Goal: Information Seeking & Learning: Learn about a topic

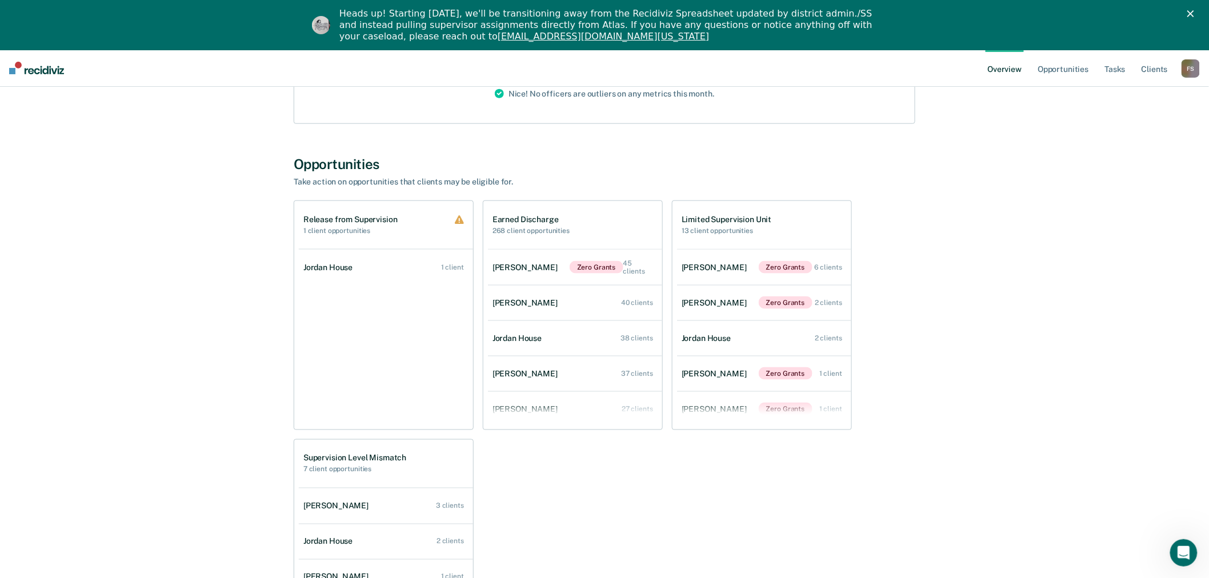
scroll to position [571, 0]
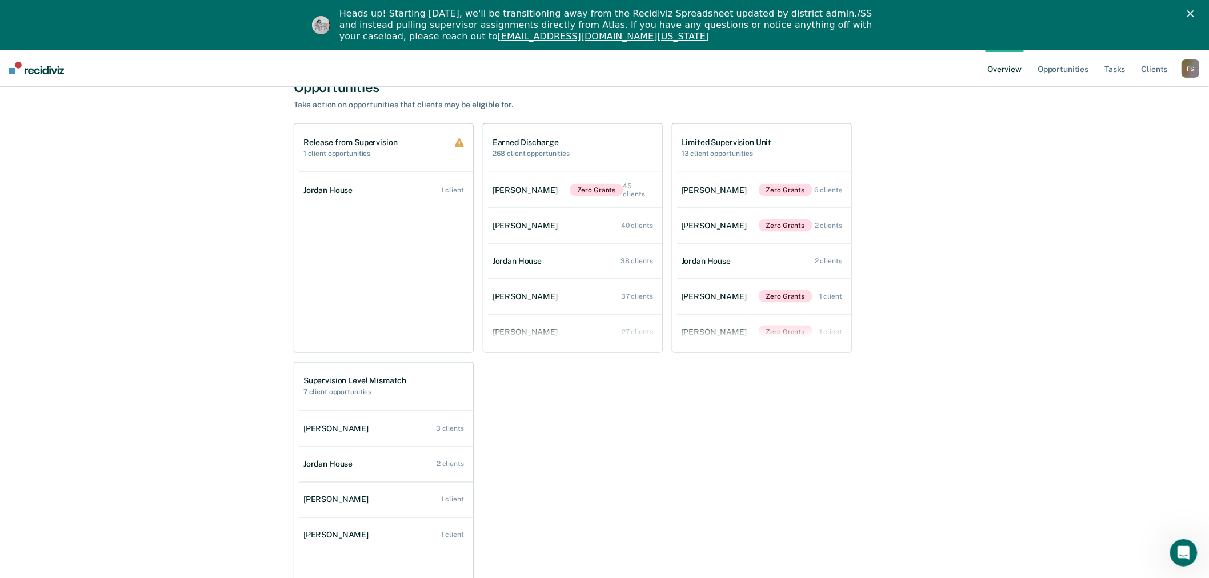
click at [1185, 66] on div "F S" at bounding box center [1190, 68] width 18 height 18
click at [1129, 126] on link "Go to Operations" at bounding box center [1144, 124] width 92 height 10
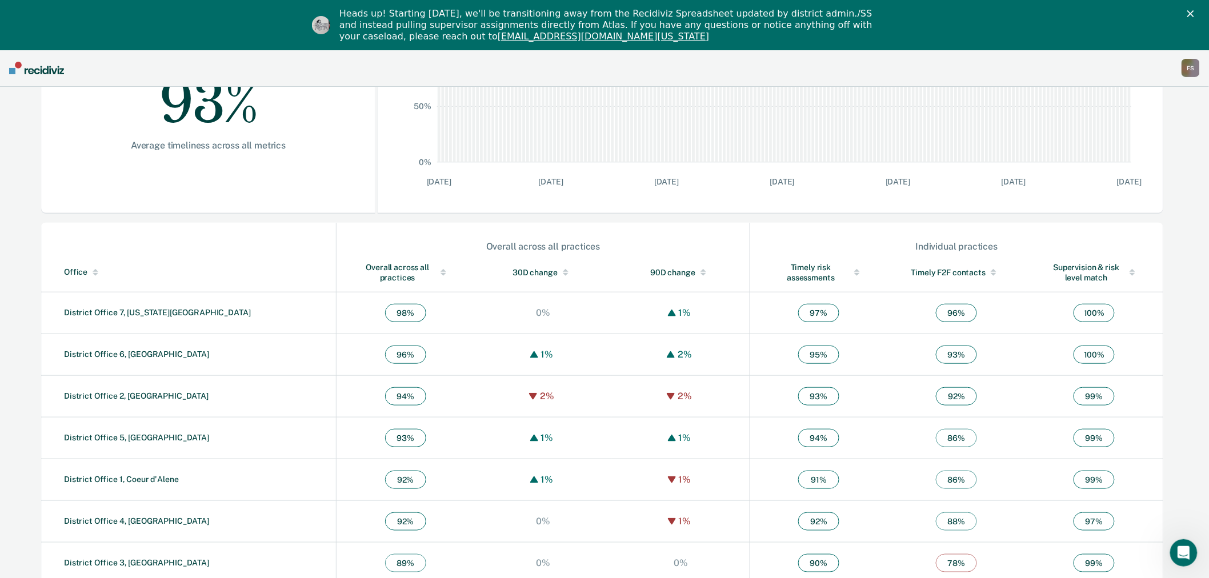
scroll to position [268, 0]
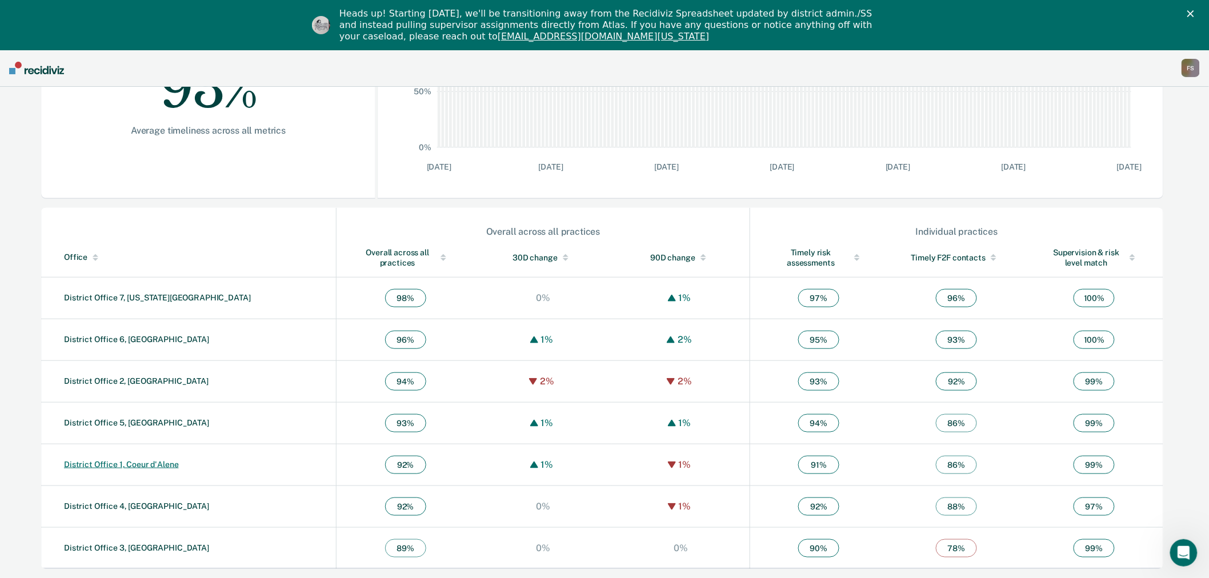
click at [127, 463] on link "District Office 1, Coeur d'Alene" at bounding box center [121, 464] width 115 height 9
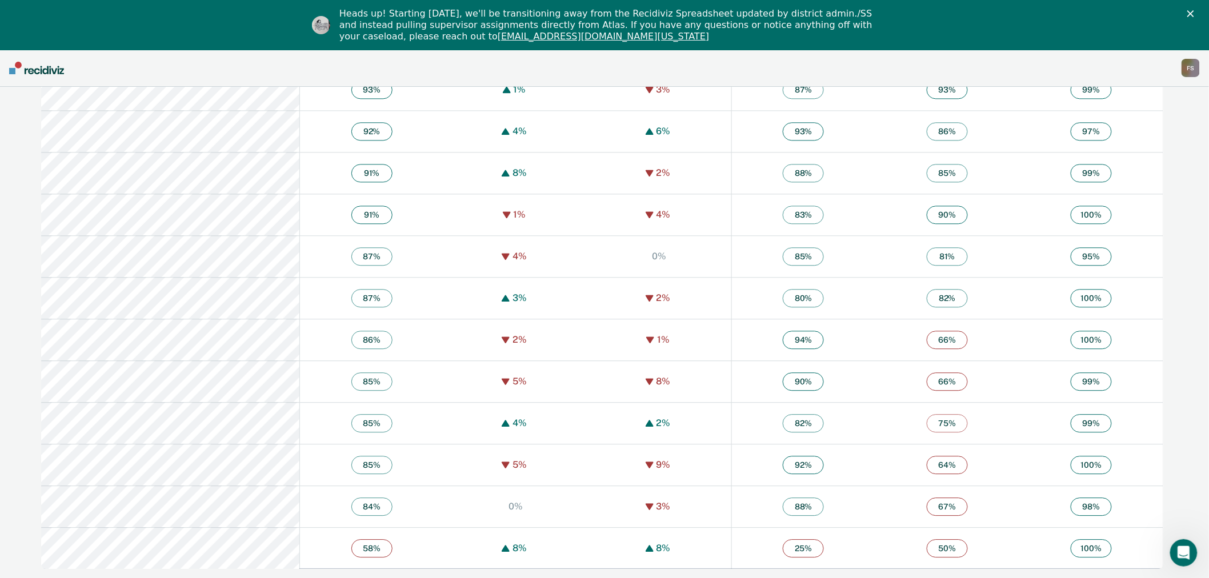
scroll to position [1020, 0]
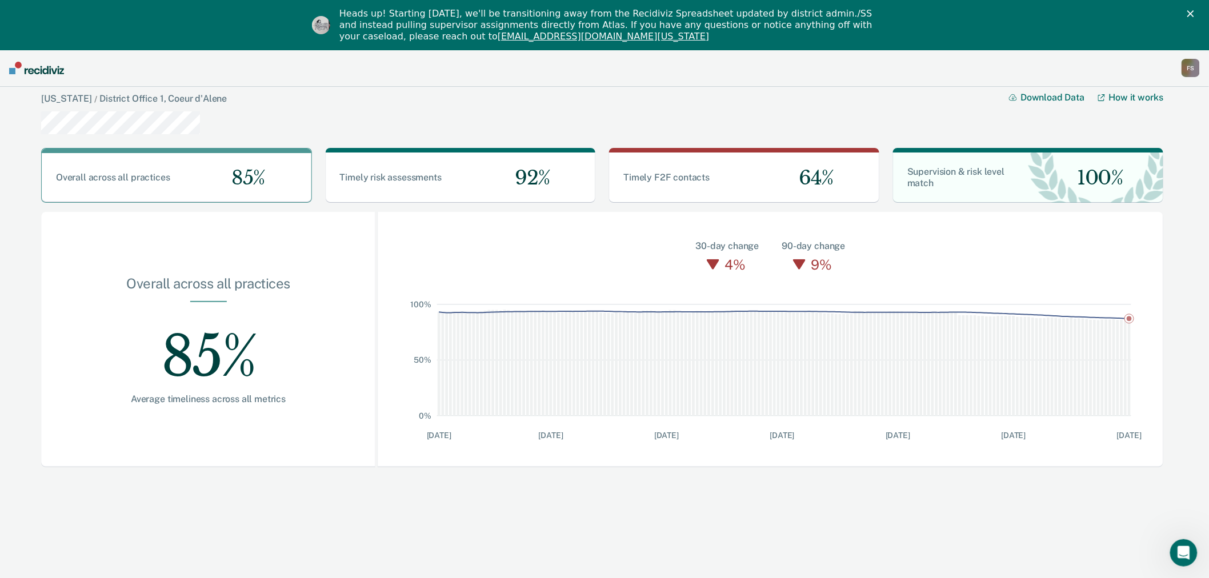
click at [1058, 97] on button "Download Data" at bounding box center [1053, 97] width 89 height 11
click at [1043, 99] on button "Download Data" at bounding box center [1053, 97] width 89 height 11
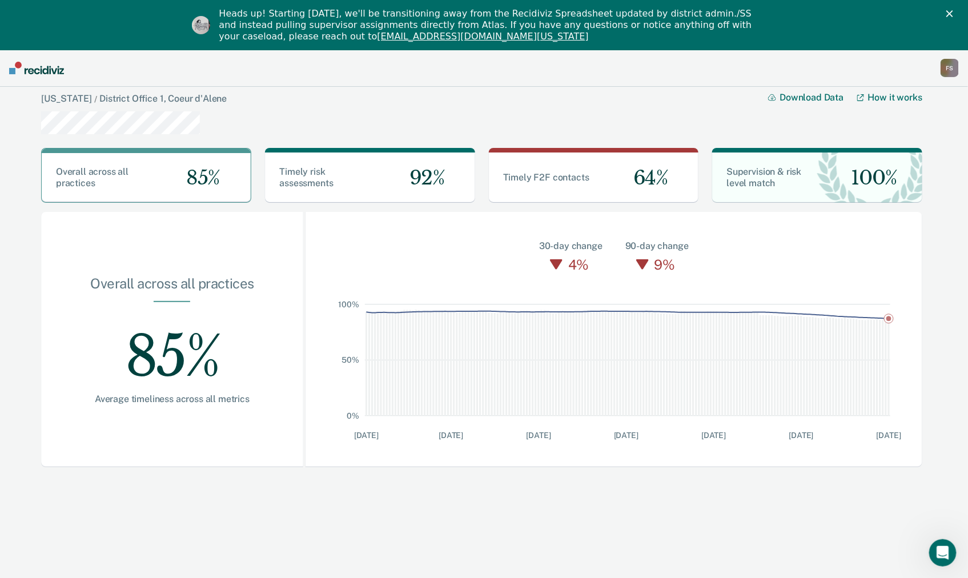
scroll to position [50, 0]
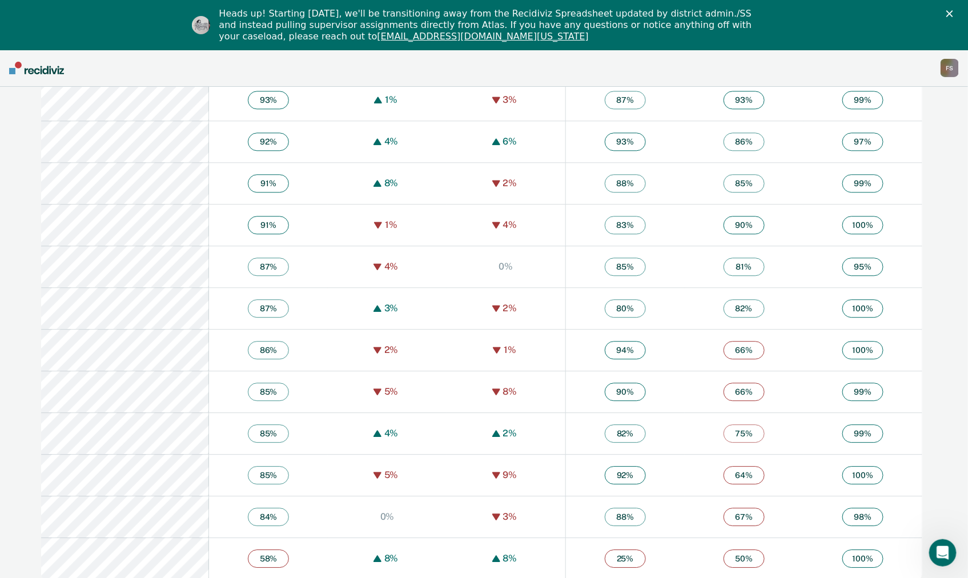
scroll to position [1020, 0]
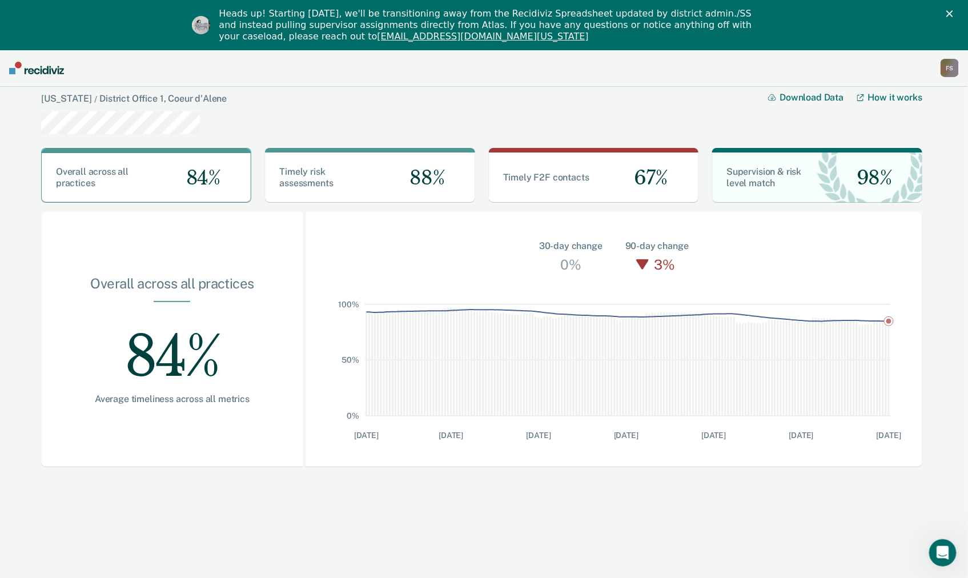
click at [802, 97] on button "Download Data" at bounding box center [812, 97] width 89 height 11
click at [889, 99] on link "How it works" at bounding box center [889, 97] width 65 height 11
drag, startPoint x: 31, startPoint y: 0, endPoint x: 367, endPoint y: 121, distance: 357.0
click at [367, 121] on div "[US_STATE] / District Office 1, Coeur d'Alene Download Data How it works" at bounding box center [481, 113] width 881 height 53
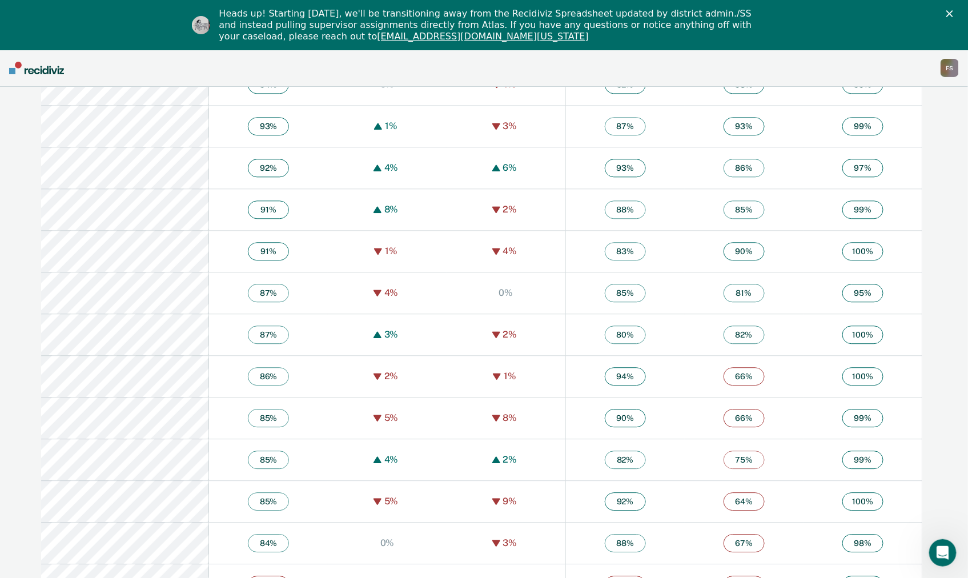
scroll to position [1015, 0]
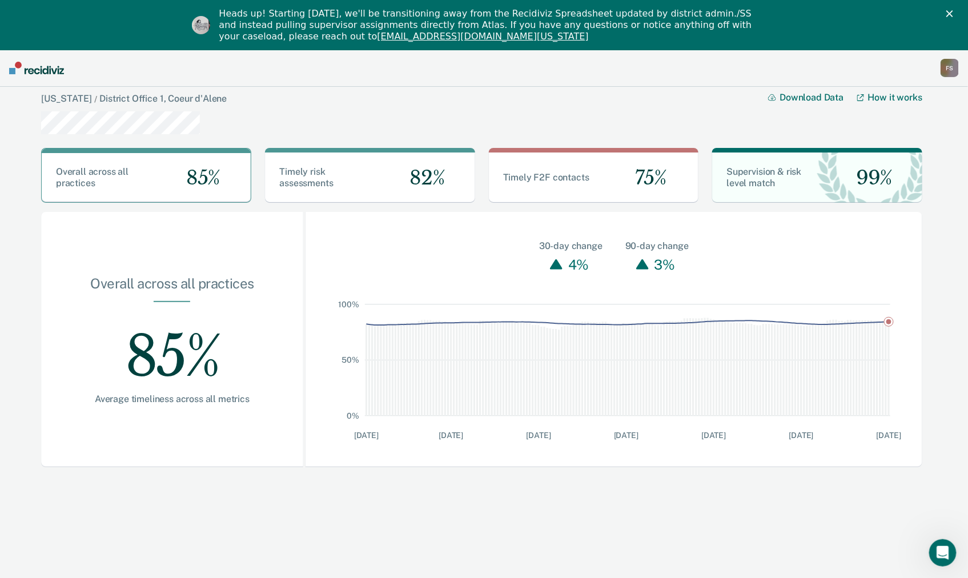
scroll to position [50, 0]
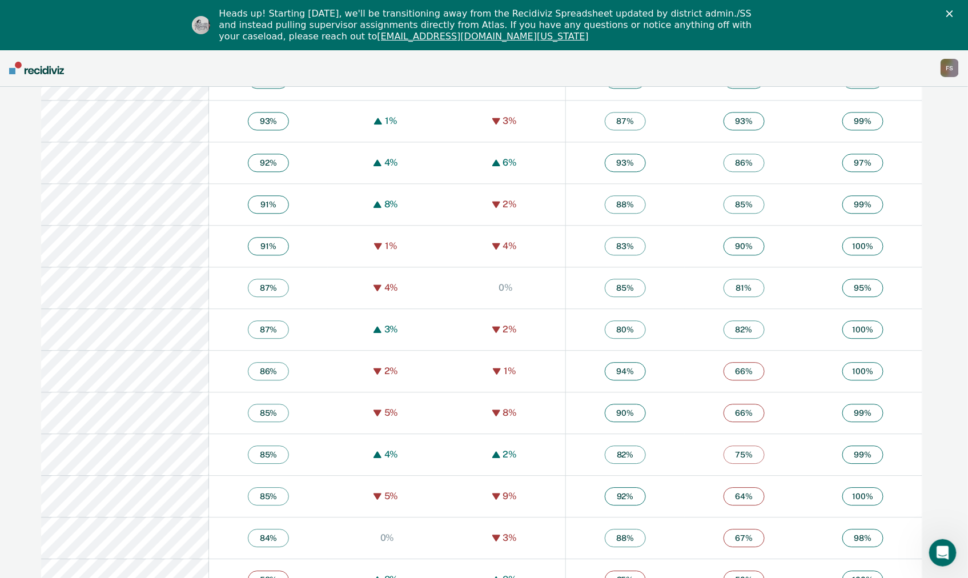
scroll to position [1015, 0]
